Goal: Information Seeking & Learning: Find specific page/section

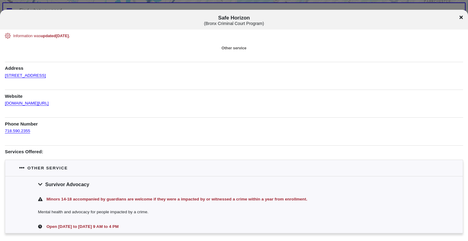
scroll to position [21, 0]
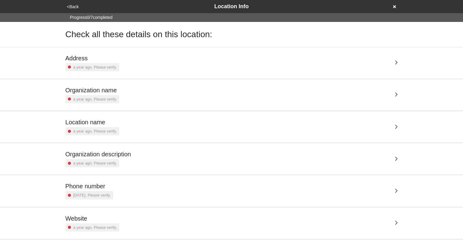
scroll to position [43, 0]
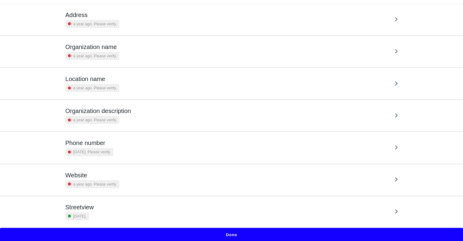
click at [193, 119] on div "Organization description a year ago. Please verify." at bounding box center [231, 115] width 332 height 17
